Goal: Find specific page/section: Find specific page/section

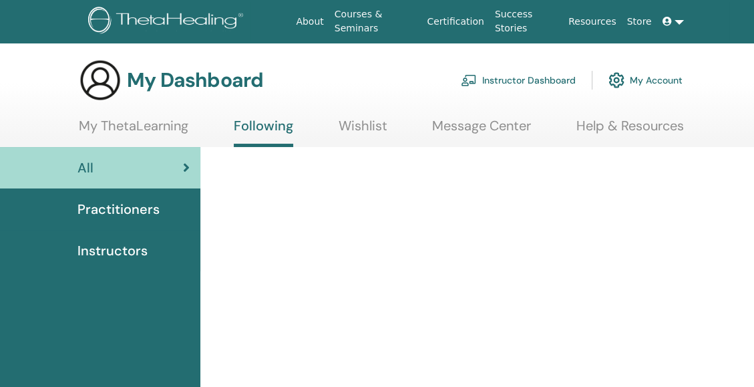
click at [514, 87] on link "Instructor Dashboard" at bounding box center [518, 79] width 115 height 29
click at [512, 84] on link "Instructor Dashboard" at bounding box center [518, 79] width 115 height 29
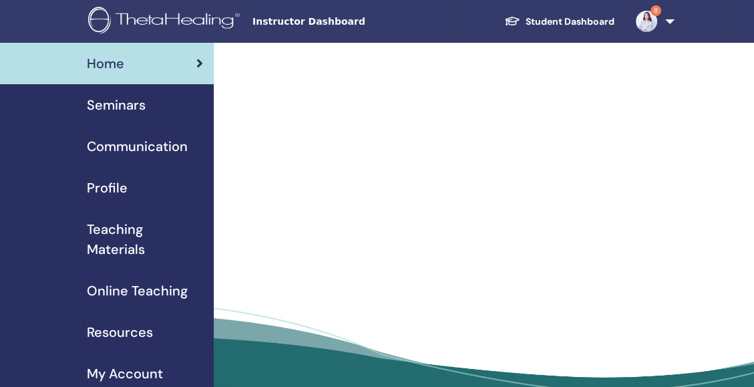
click at [114, 149] on span "Communication" at bounding box center [137, 146] width 101 height 20
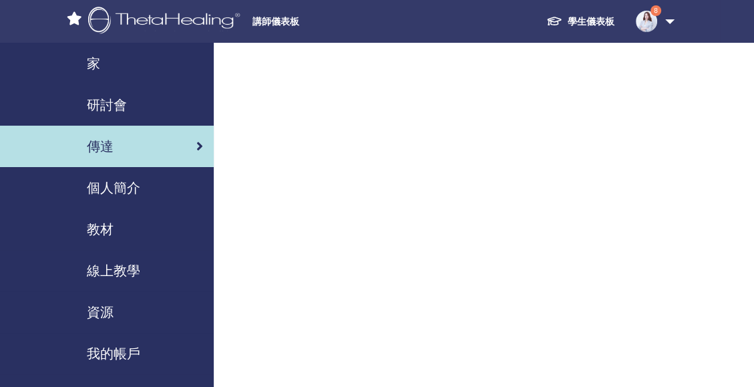
click at [98, 69] on span "家" at bounding box center [93, 63] width 13 height 20
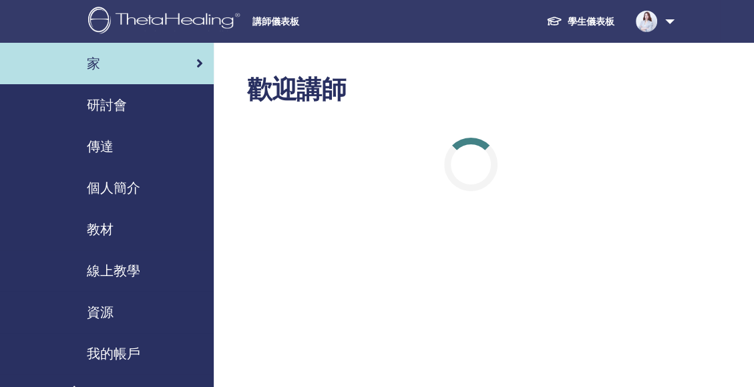
click at [108, 231] on span "教材" at bounding box center [100, 229] width 27 height 20
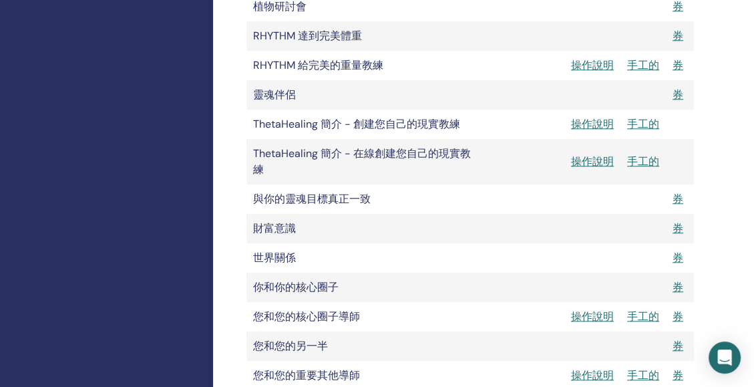
scroll to position [929, 1]
click at [678, 229] on link "券" at bounding box center [678, 227] width 11 height 14
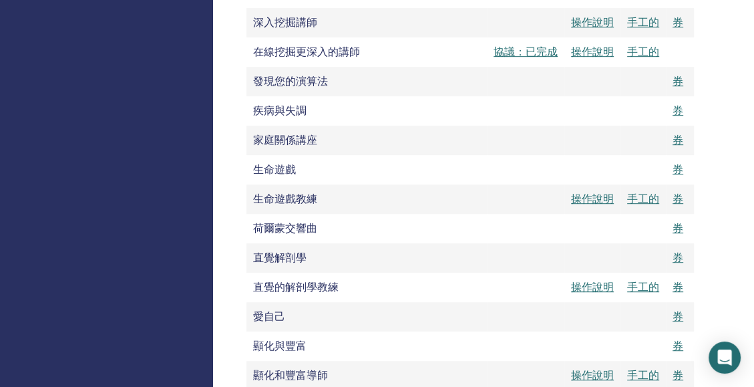
scroll to position [530, 1]
click at [649, 200] on link "手工的" at bounding box center [643, 199] width 32 height 14
